Goal: Check status: Check status

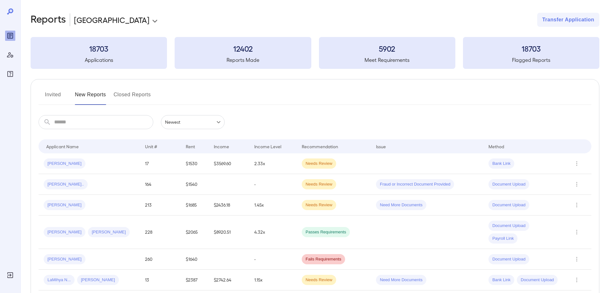
click at [49, 93] on button "Invited" at bounding box center [53, 97] width 29 height 15
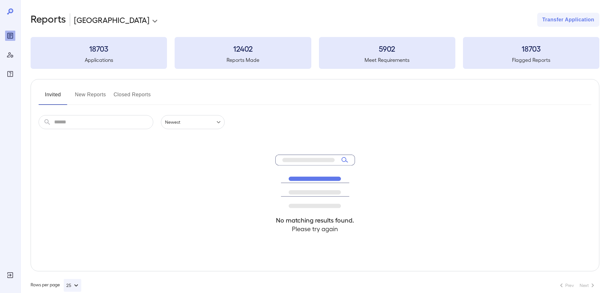
click at [112, 87] on div "Invited New Reports Closed Reports ​ ​ Newest ****** No matching results found.…" at bounding box center [315, 175] width 569 height 192
click at [99, 94] on button "New Reports" at bounding box center [90, 97] width 31 height 15
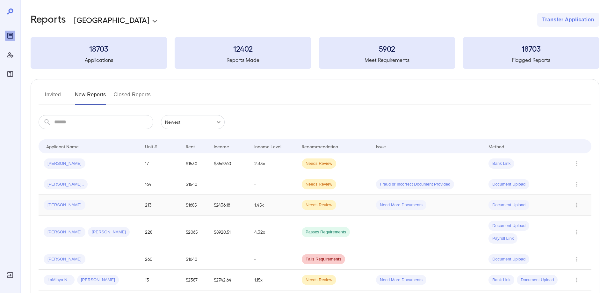
scroll to position [32, 0]
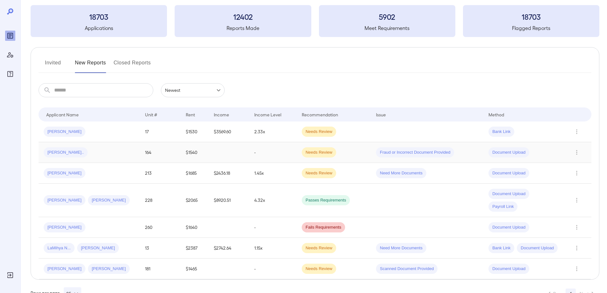
click at [58, 153] on span "[PERSON_NAME].." at bounding box center [66, 152] width 44 height 6
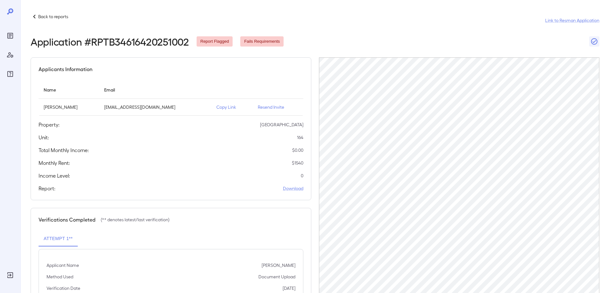
click at [64, 15] on p "Back to reports" at bounding box center [53, 16] width 30 height 6
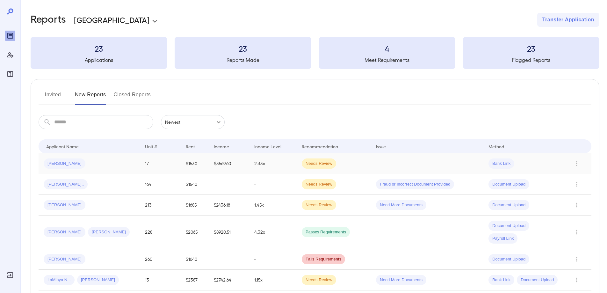
click at [57, 163] on span "[PERSON_NAME]" at bounding box center [65, 164] width 42 height 6
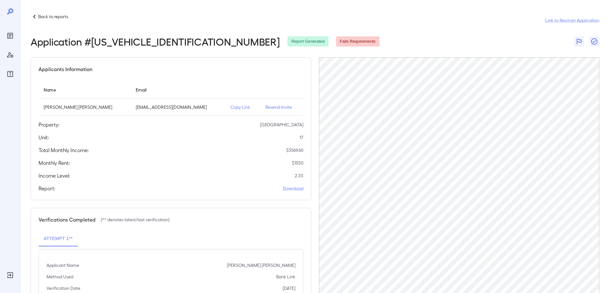
click at [53, 16] on p "Back to reports" at bounding box center [53, 16] width 30 height 6
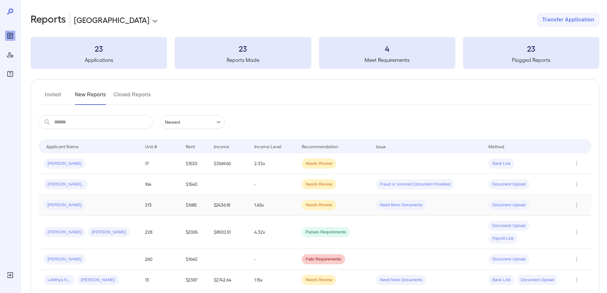
scroll to position [32, 0]
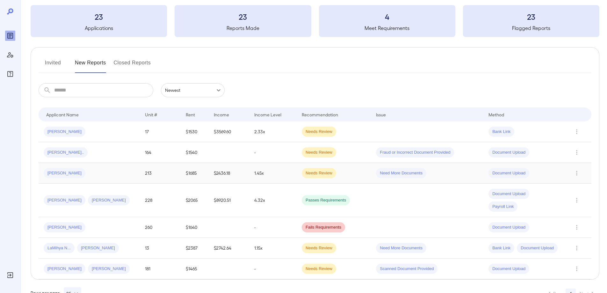
click at [52, 172] on span "[PERSON_NAME]" at bounding box center [65, 173] width 42 height 6
